Goal: Task Accomplishment & Management: Manage account settings

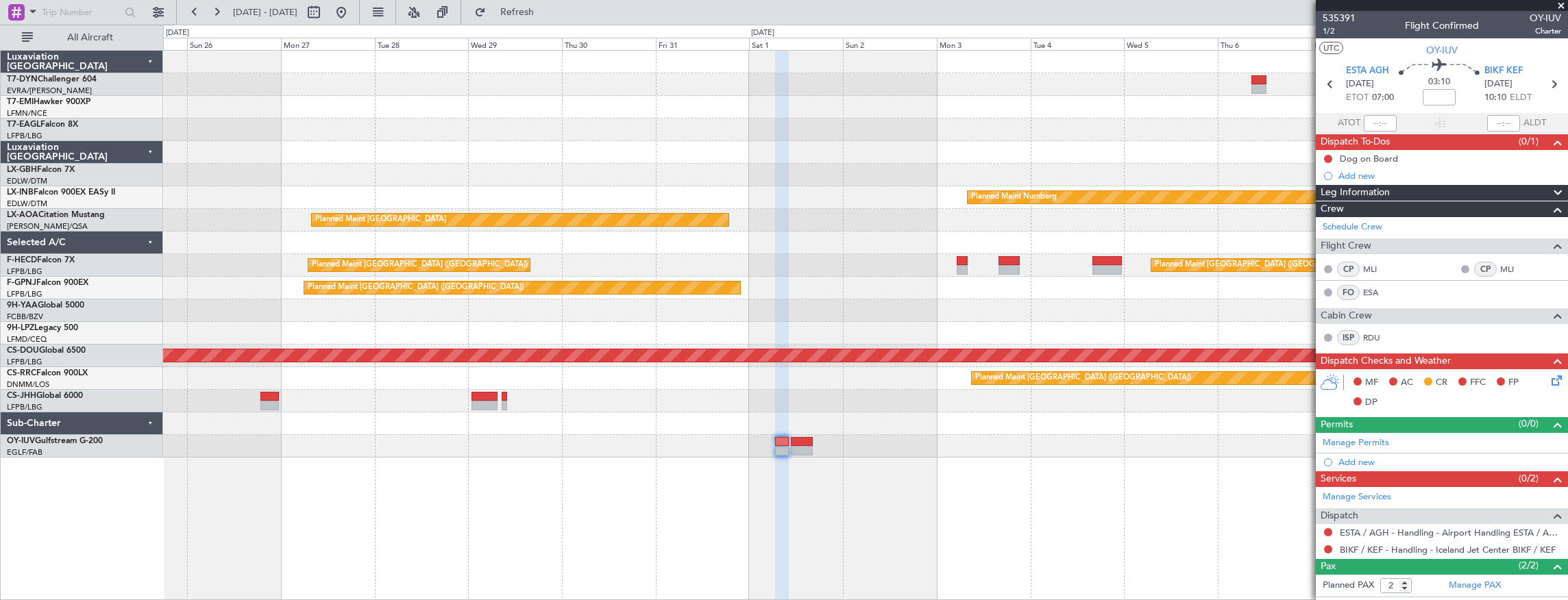
click at [1110, 145] on div "Planned Maint Riga (Riga Intl) Planned Maint Nurnberg Planned Maint [GEOGRAPHIC…" at bounding box center [865, 254] width 1404 height 407
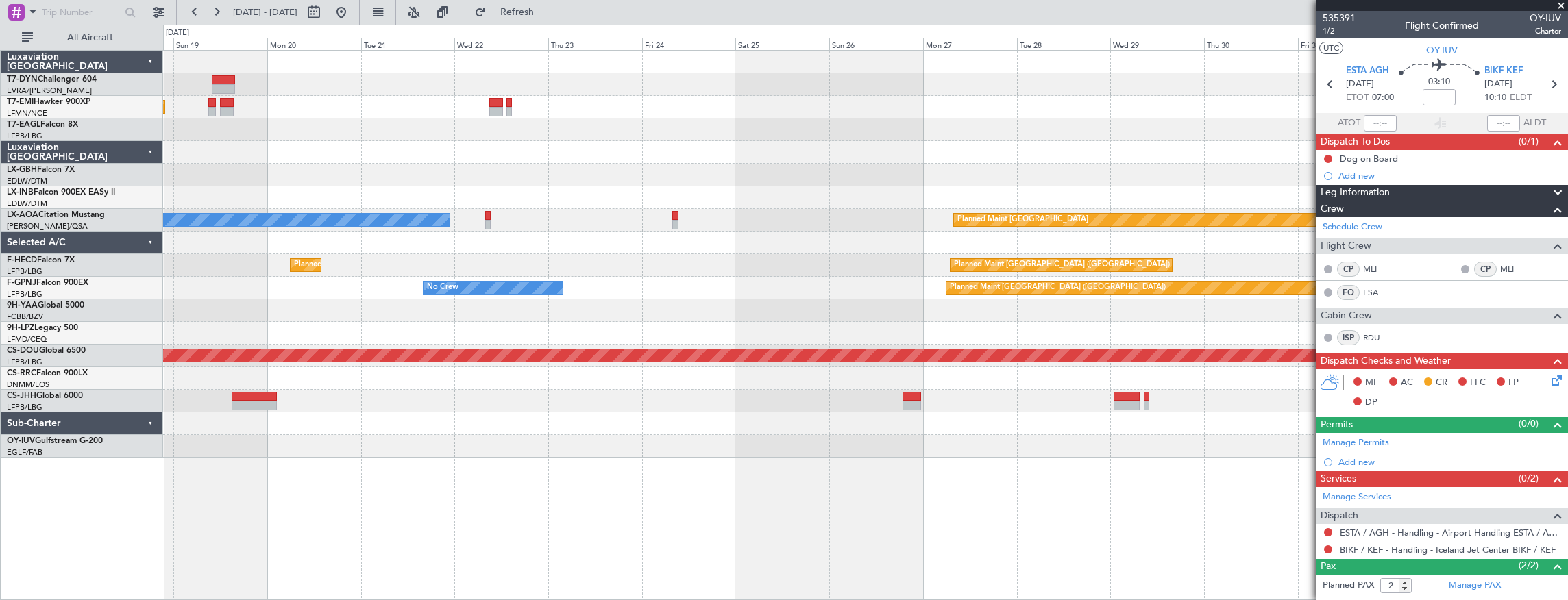
click at [1151, 164] on div "Planned Maint No Crew Planned Maint [GEOGRAPHIC_DATA] (Al Maktoum Intl) Planned…" at bounding box center [865, 254] width 1404 height 407
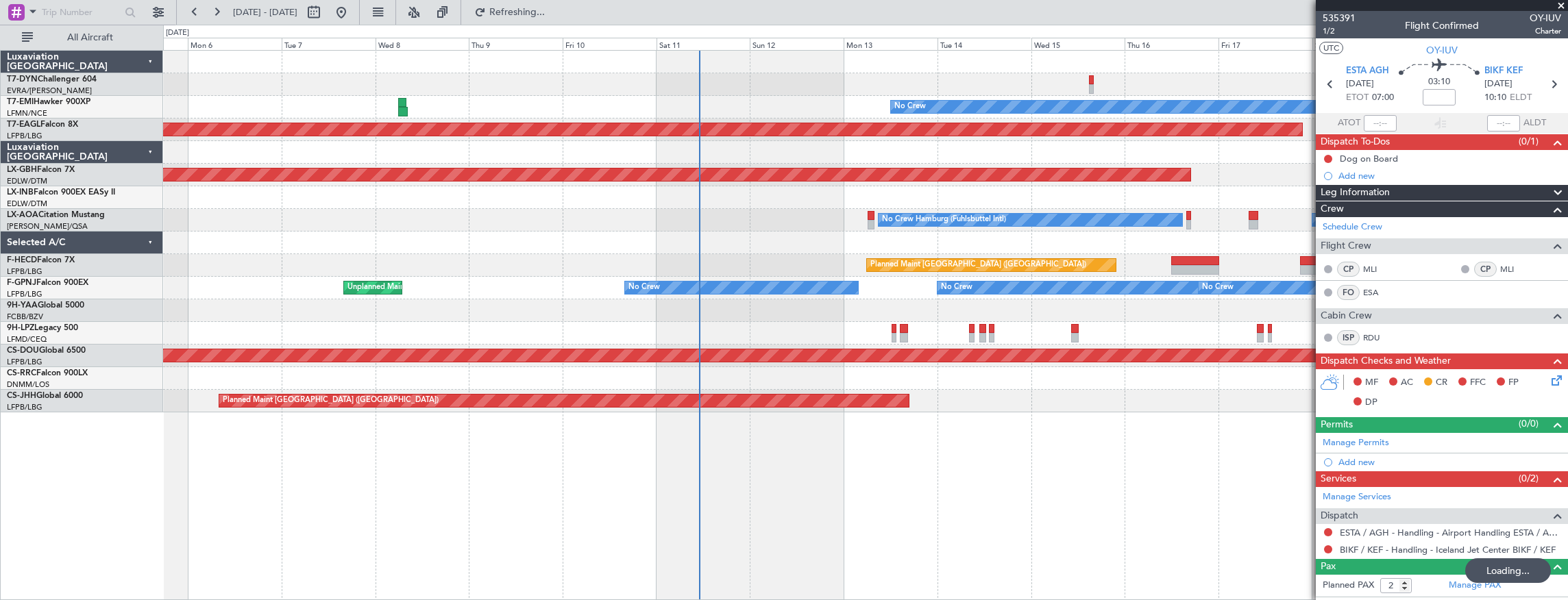
click at [780, 213] on div "Planned Maint No Crew Planned Maint [GEOGRAPHIC_DATA] (Al Maktoum Intl) Planned…" at bounding box center [865, 231] width 1404 height 361
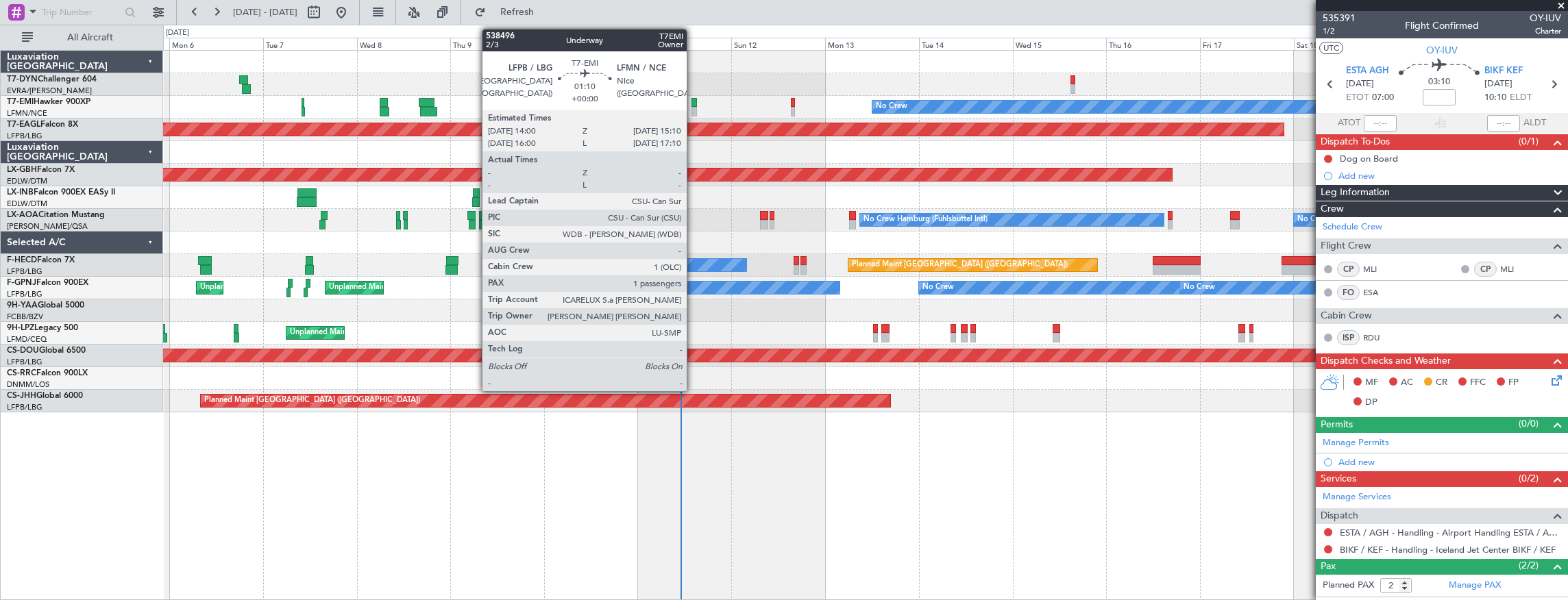
click at [693, 104] on div at bounding box center [693, 103] width 5 height 9
type input "1"
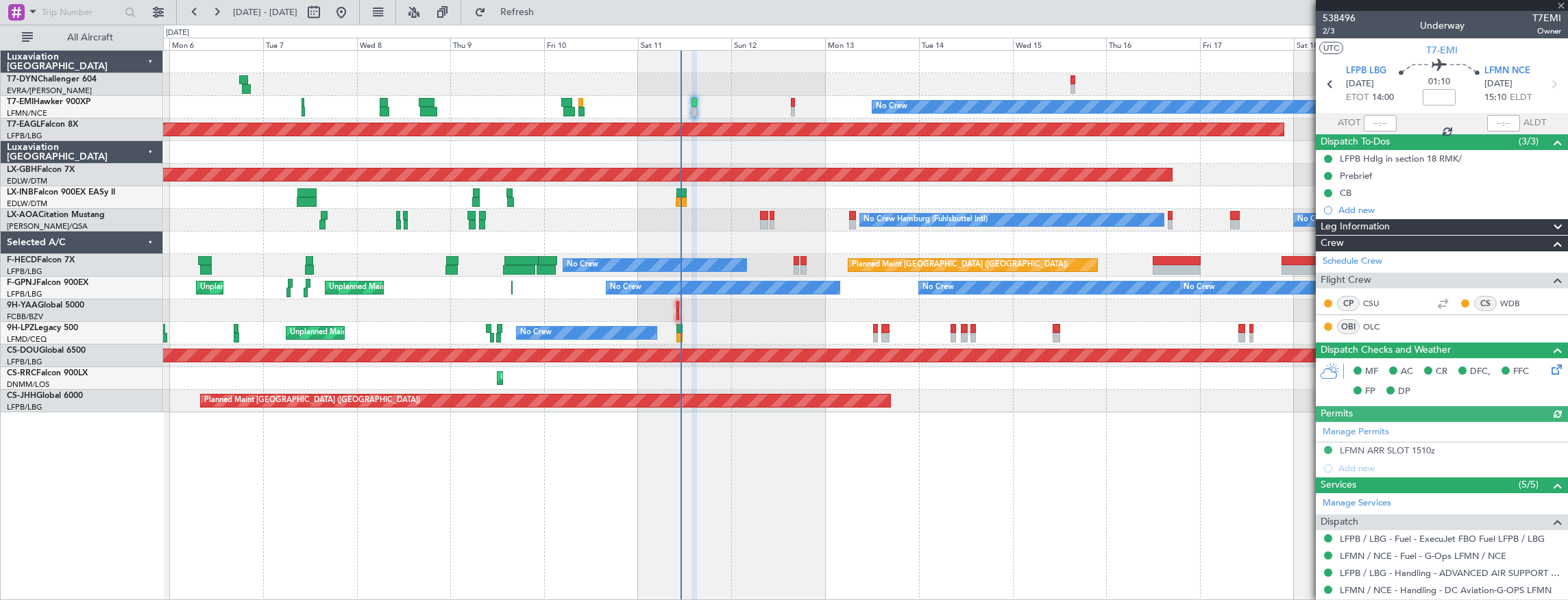
scroll to position [148, 0]
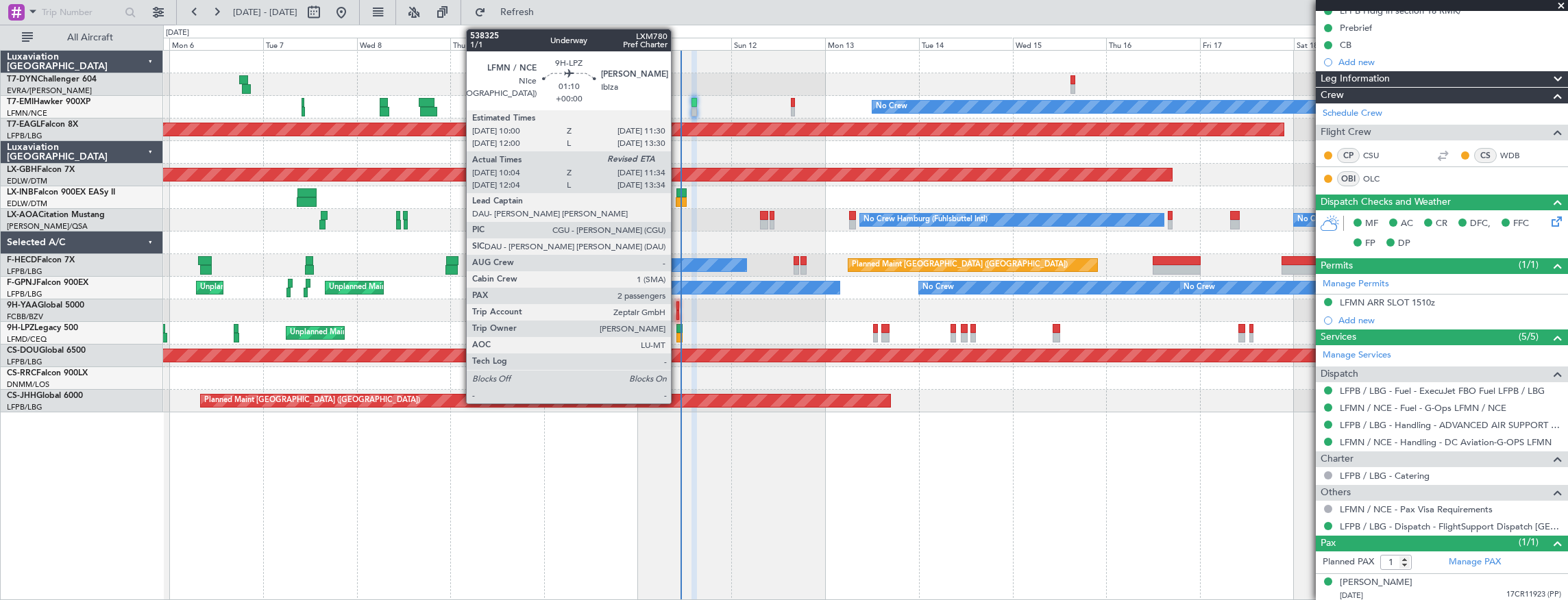
click at [678, 330] on div at bounding box center [680, 328] width 6 height 9
type input "10:19"
type input "2"
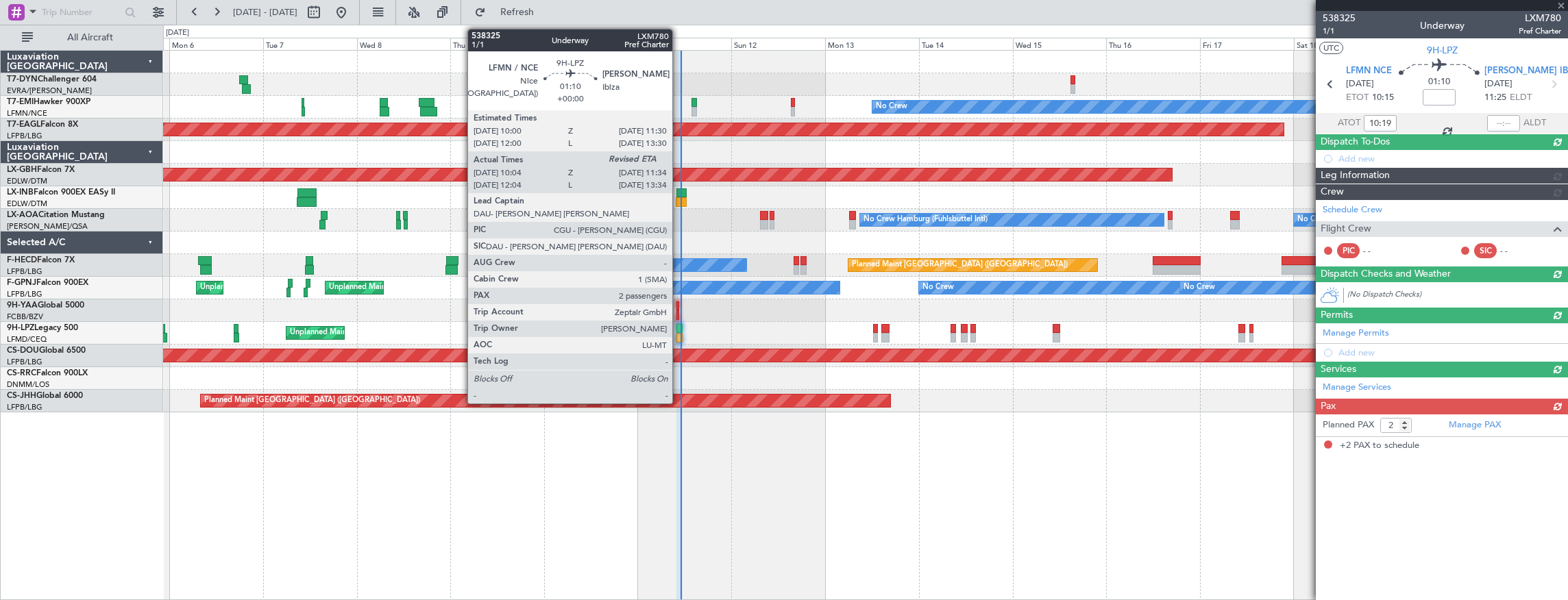
scroll to position [0, 0]
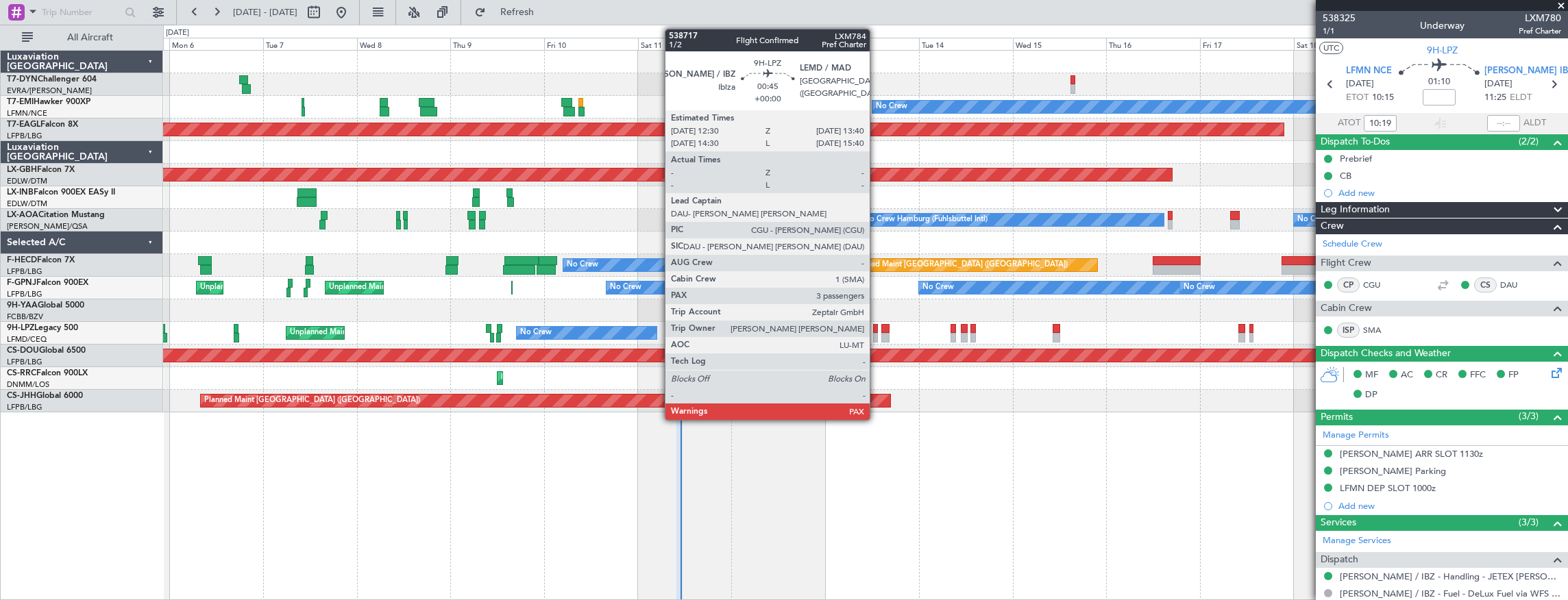
click at [876, 331] on div at bounding box center [875, 328] width 5 height 9
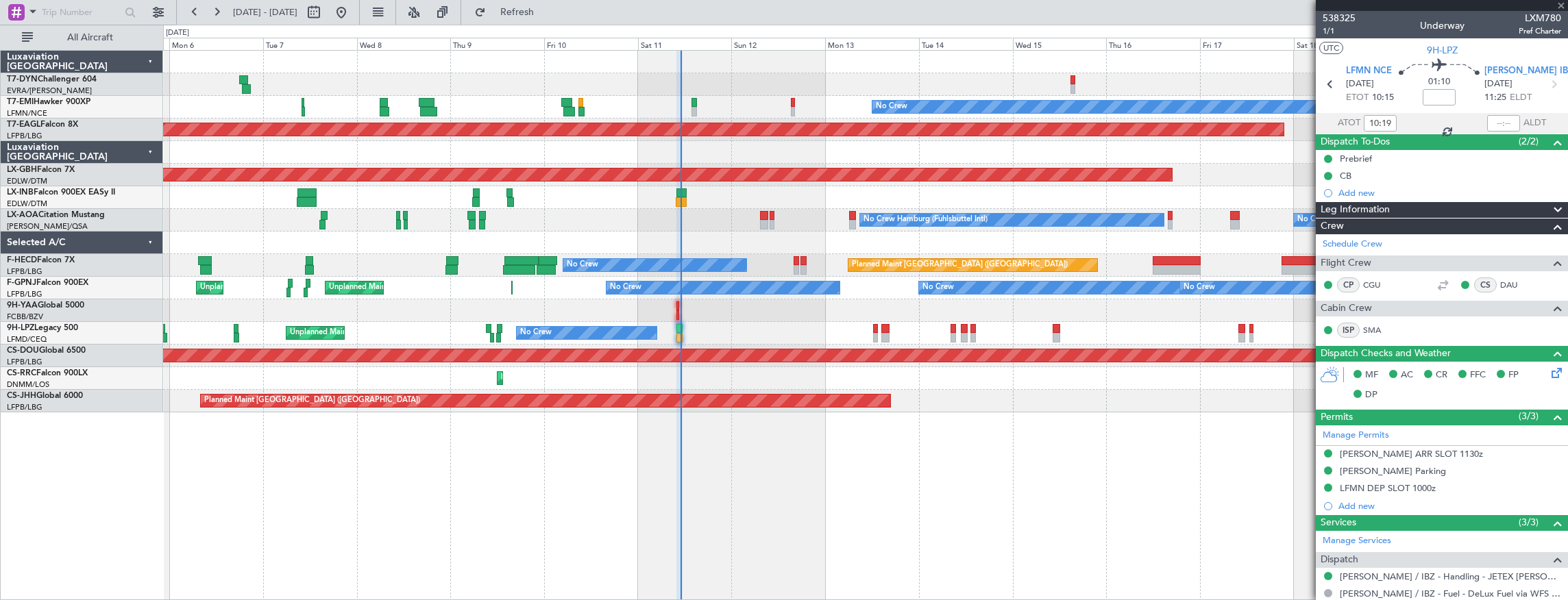
type input "3"
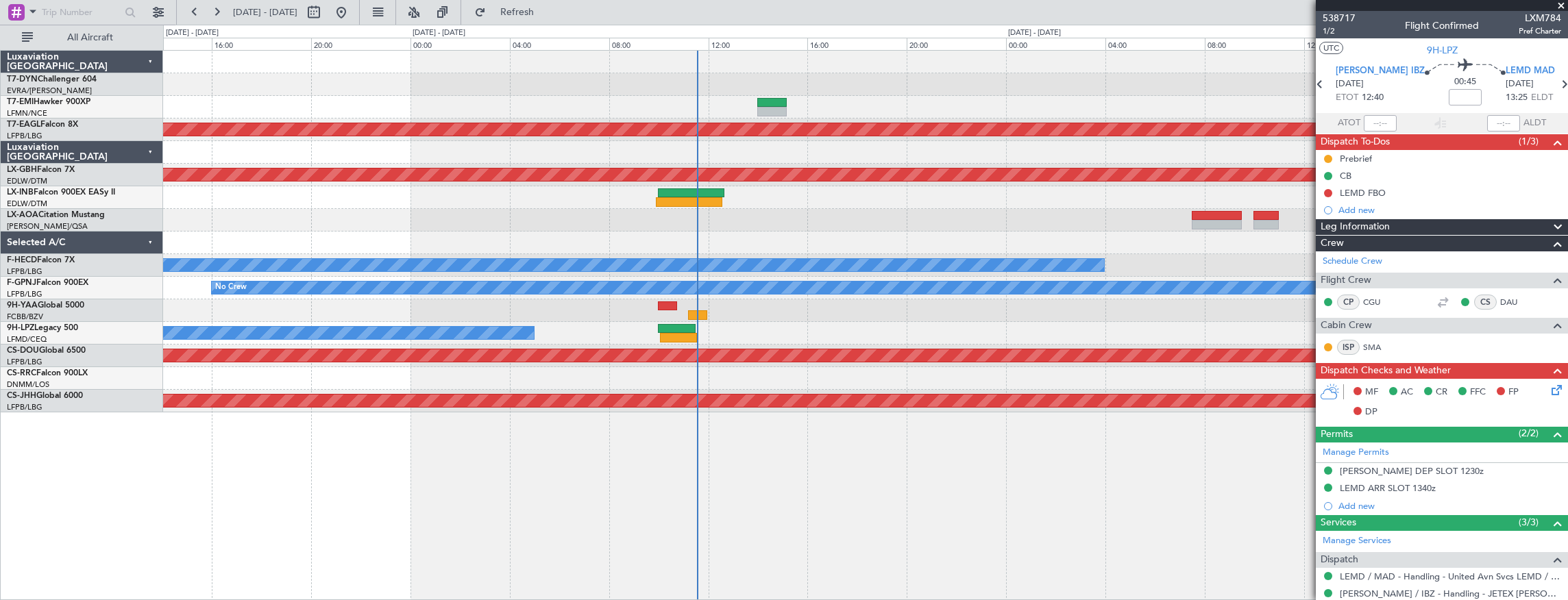
click at [799, 311] on div at bounding box center [865, 310] width 1404 height 22
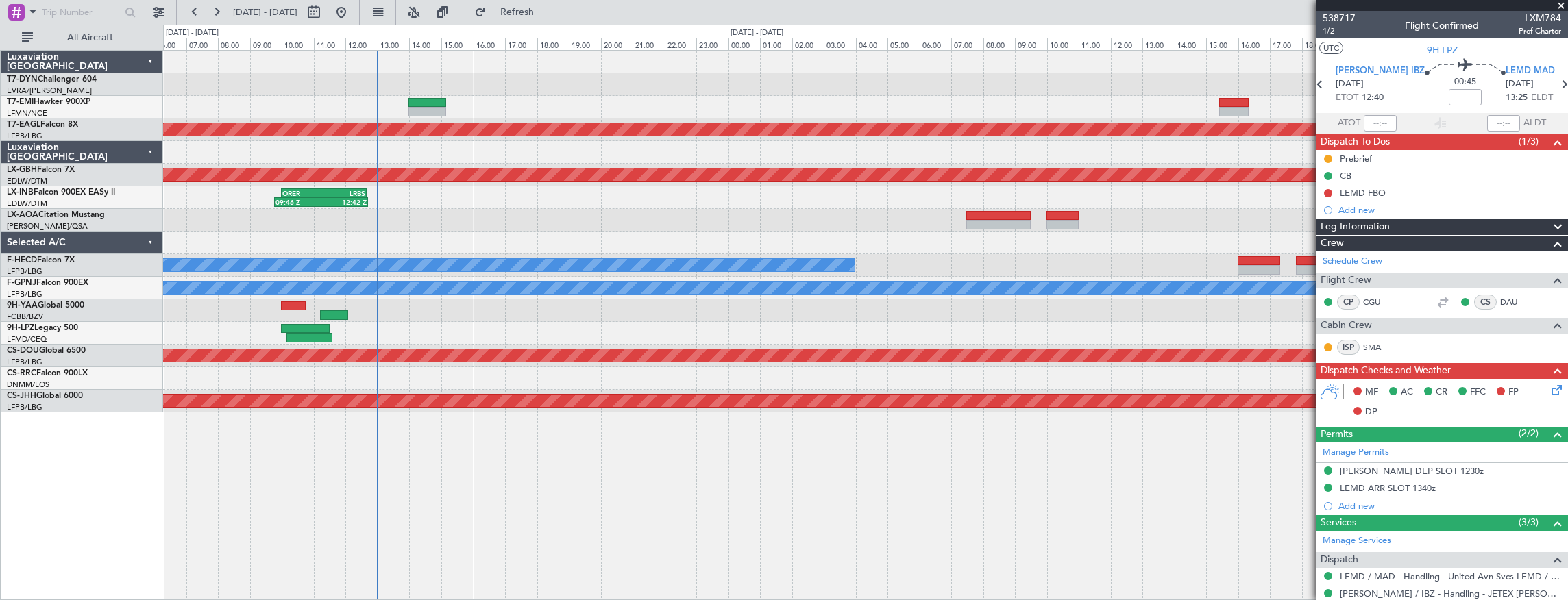
click at [442, 203] on div "No Crew Planned Maint [GEOGRAPHIC_DATA] (Al Maktoum Intl) Planned Maint Nurnber…" at bounding box center [865, 231] width 1404 height 361
